Goal: Navigation & Orientation: Go to known website

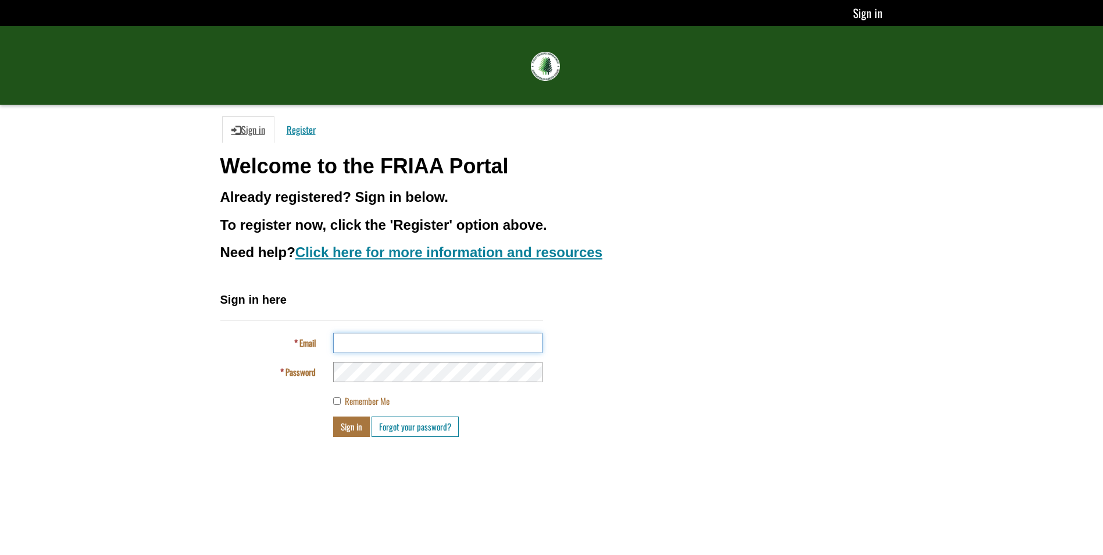
click at [416, 338] on input "Email" at bounding box center [437, 343] width 209 height 20
type input "**********"
click at [346, 423] on button "Sign in" at bounding box center [351, 426] width 37 height 20
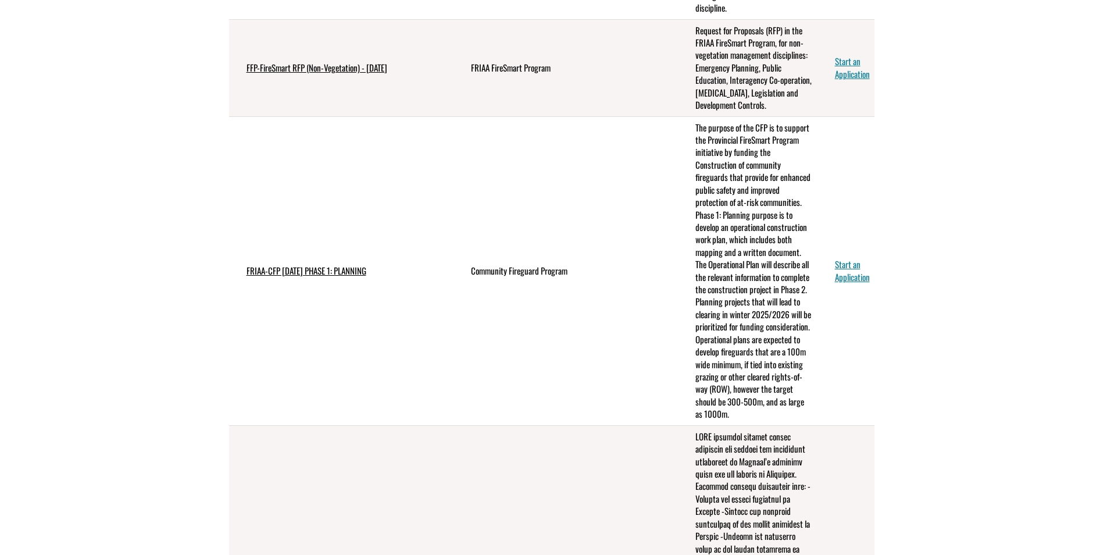
scroll to position [291, 0]
